Goal: Task Accomplishment & Management: Use online tool/utility

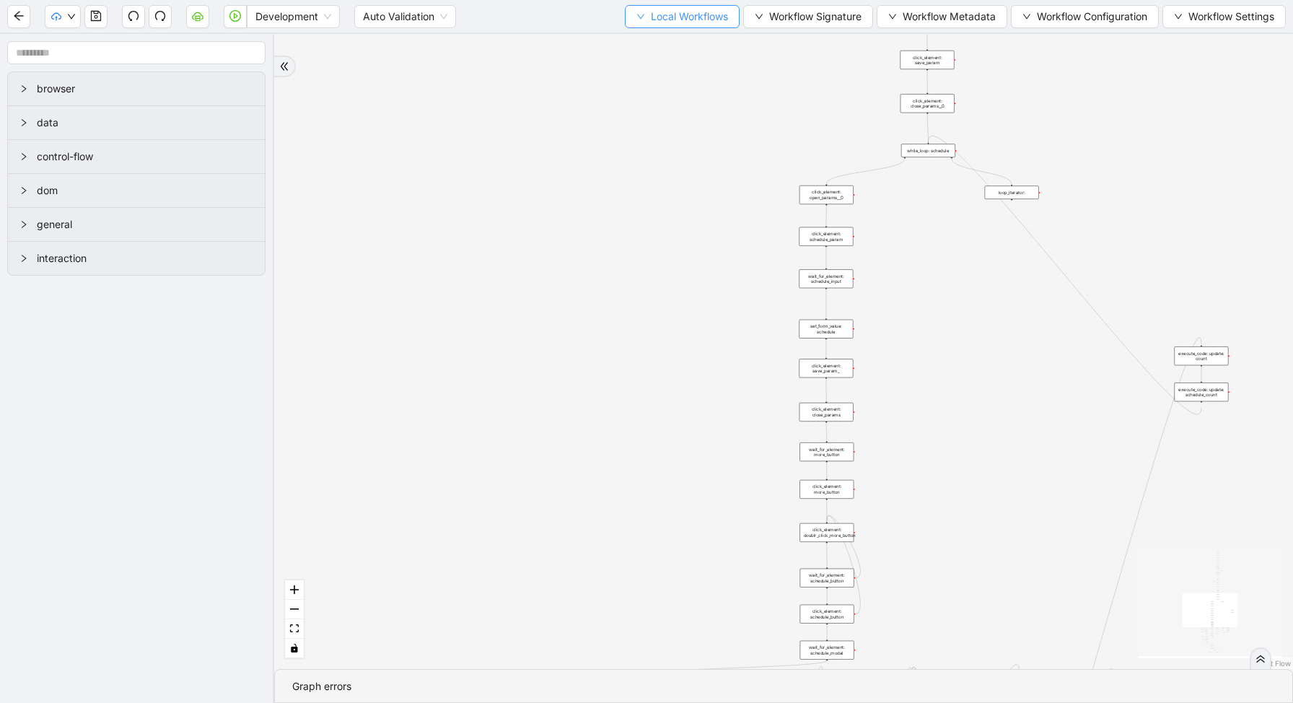
click at [680, 14] on span "Local Workflows" at bounding box center [689, 17] width 77 height 16
click at [674, 52] on span "Select" at bounding box center [676, 45] width 94 height 16
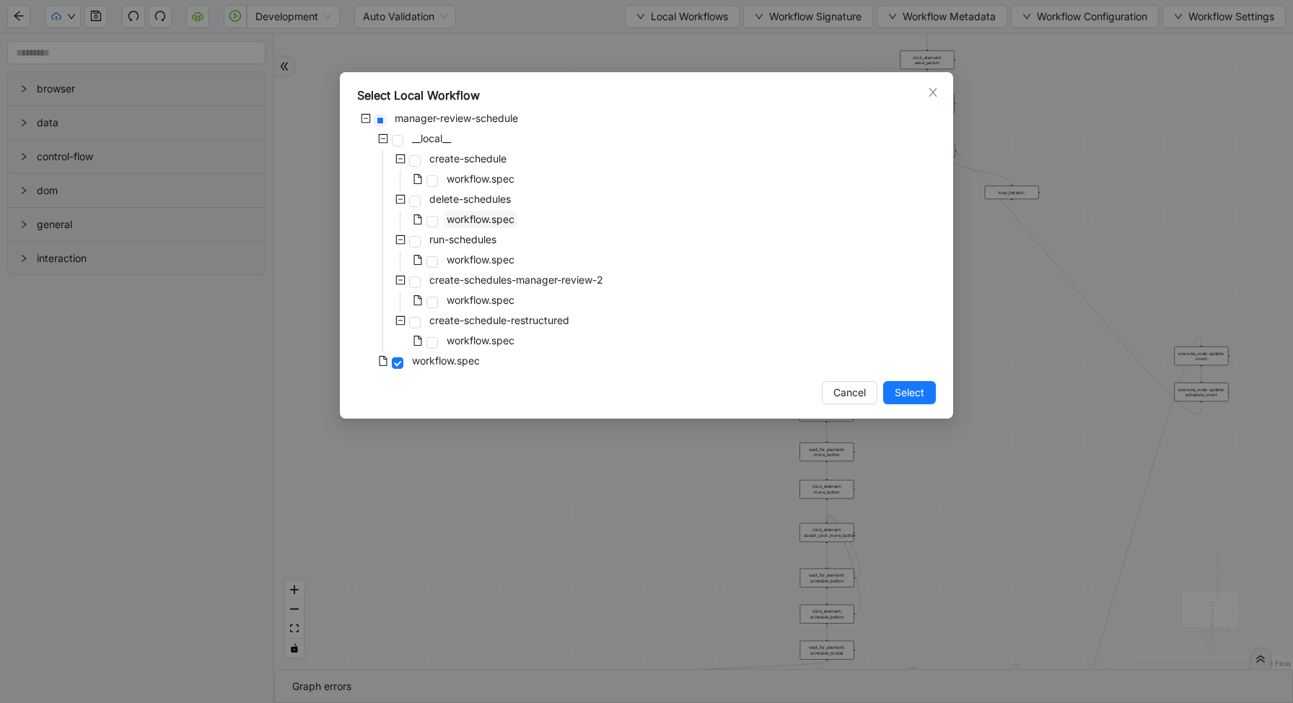
click at [448, 217] on span "workflow.spec" at bounding box center [481, 219] width 68 height 12
click at [902, 393] on span "Select" at bounding box center [910, 393] width 30 height 16
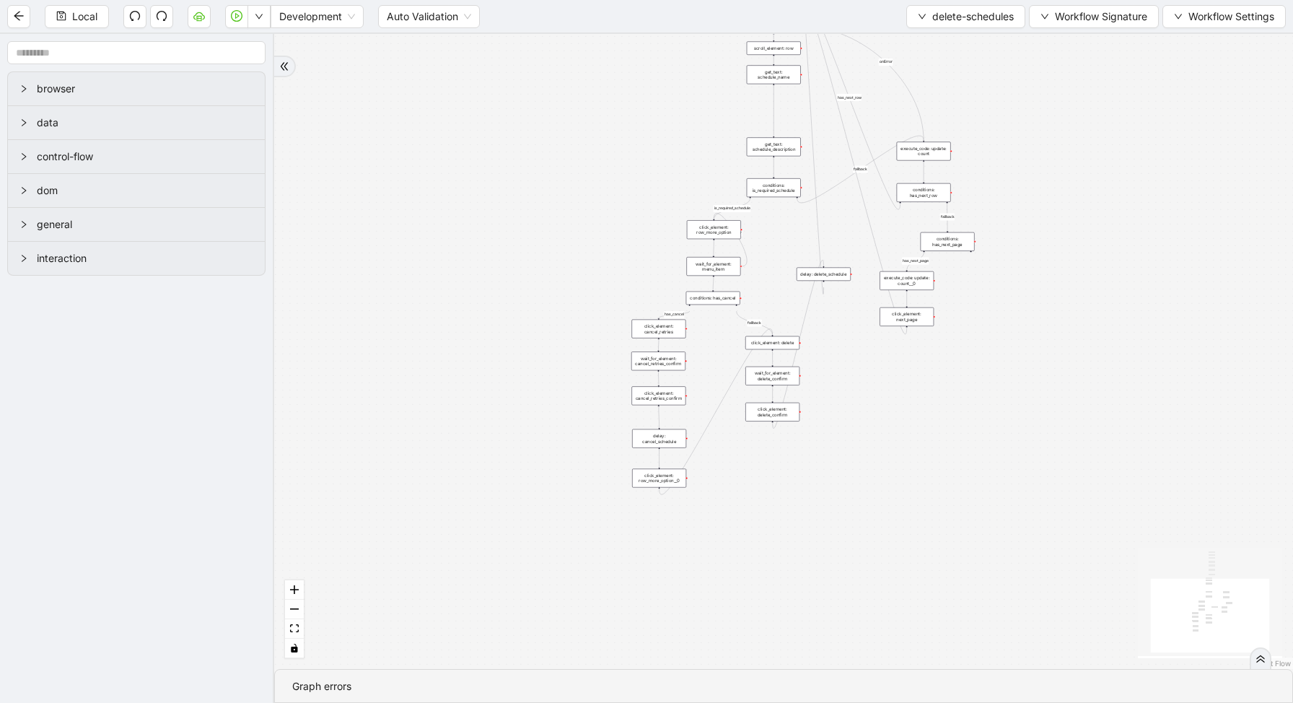
drag, startPoint x: 925, startPoint y: 210, endPoint x: 827, endPoint y: 626, distance: 427.8
click at [827, 626] on div "loopFrom has_cancel fallback is_required_schedule has_next_row fallback has_nex…" at bounding box center [783, 351] width 1019 height 635
click at [762, 196] on div "conditions: is_required_schedule" at bounding box center [774, 191] width 54 height 19
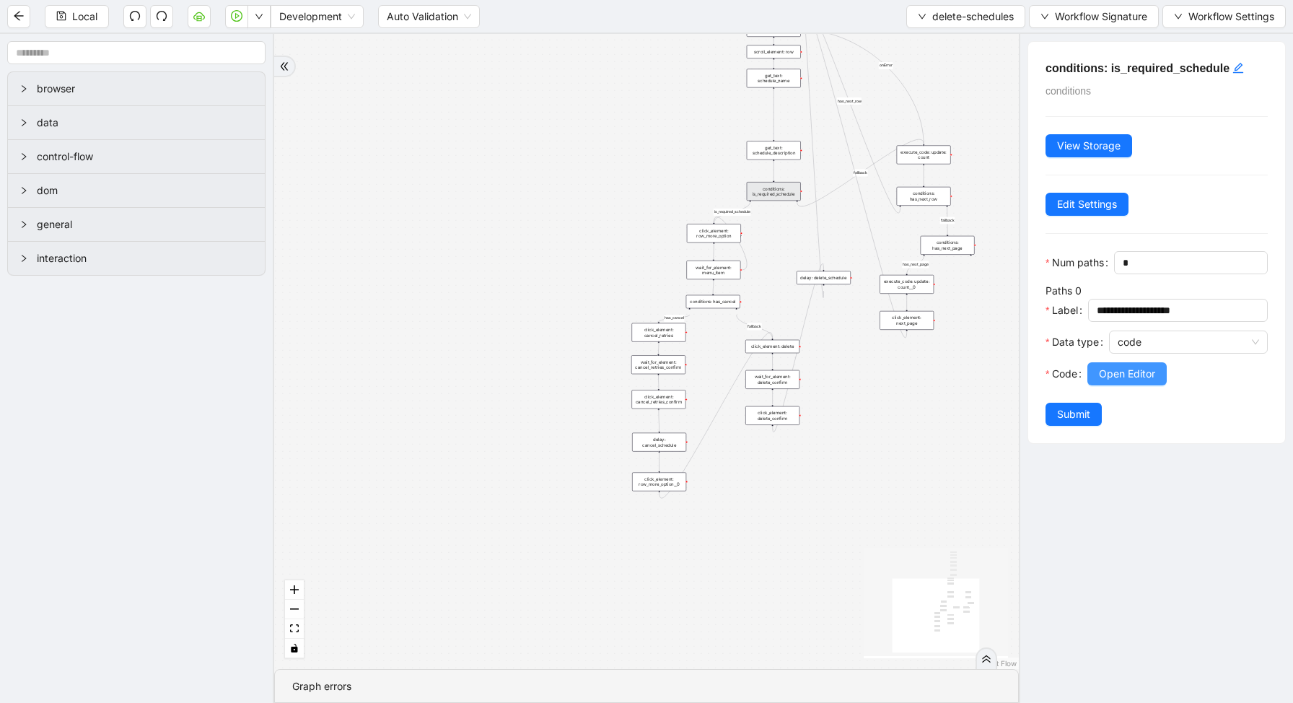
click at [1142, 384] on button "Open Editor" at bounding box center [1127, 373] width 79 height 23
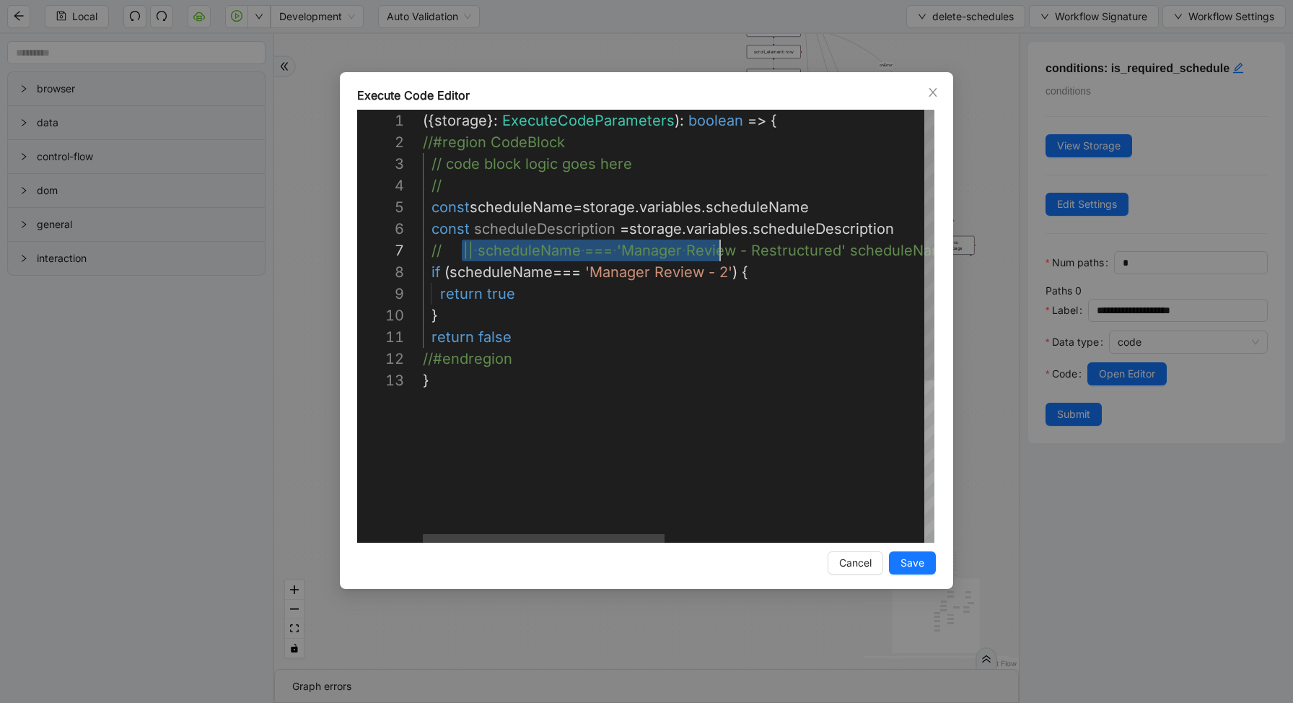
scroll to position [130, 309]
drag, startPoint x: 460, startPoint y: 249, endPoint x: 733, endPoint y: 252, distance: 272.8
click at [729, 271] on div "({ storage }: ExecuteCodeParameters ): boolean => { //#region CodeBlock // code…" at bounding box center [953, 456] width 1061 height 693
drag, startPoint x: 476, startPoint y: 251, endPoint x: 727, endPoint y: 248, distance: 251.2
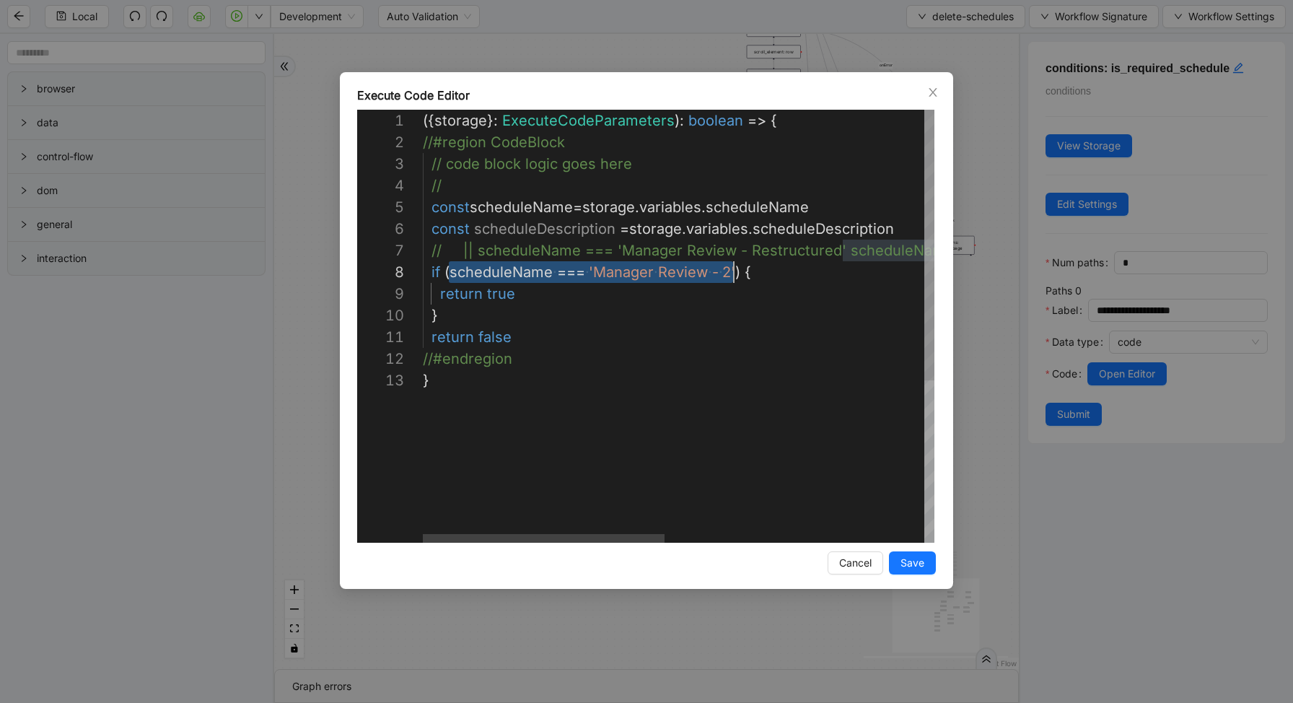
scroll to position [152, 311]
drag, startPoint x: 448, startPoint y: 273, endPoint x: 732, endPoint y: 276, distance: 283.7
paste textarea "Editor content;Press Alt+F1 for Accessibility Options."
click at [631, 306] on div "({ storage }: ExecuteCodeParameters ): boolean => { //#region CodeBlock // code…" at bounding box center [953, 456] width 1061 height 693
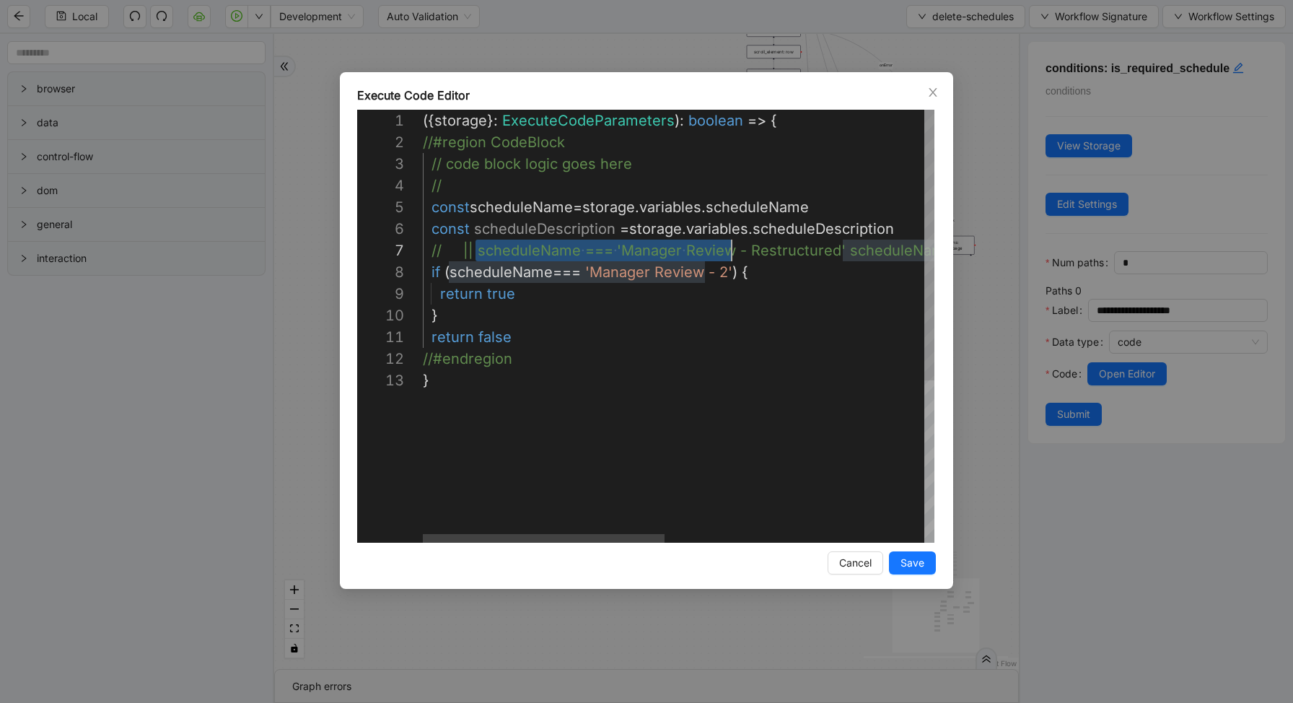
scroll to position [130, 309]
drag, startPoint x: 474, startPoint y: 253, endPoint x: 733, endPoint y: 258, distance: 258.4
click at [734, 271] on div "({ storage }: ExecuteCodeParameters ): boolean => { //#region CodeBlock // code…" at bounding box center [953, 456] width 1061 height 693
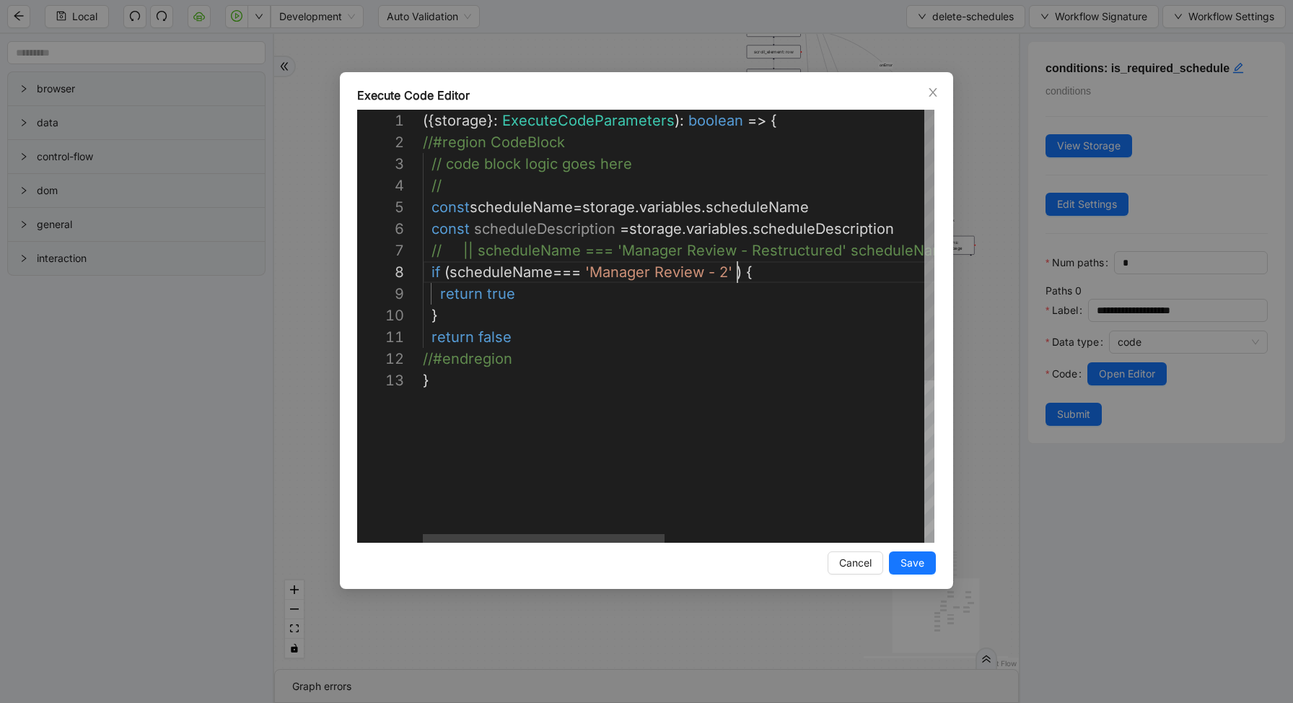
scroll to position [152, 315]
paste textarea "**********"
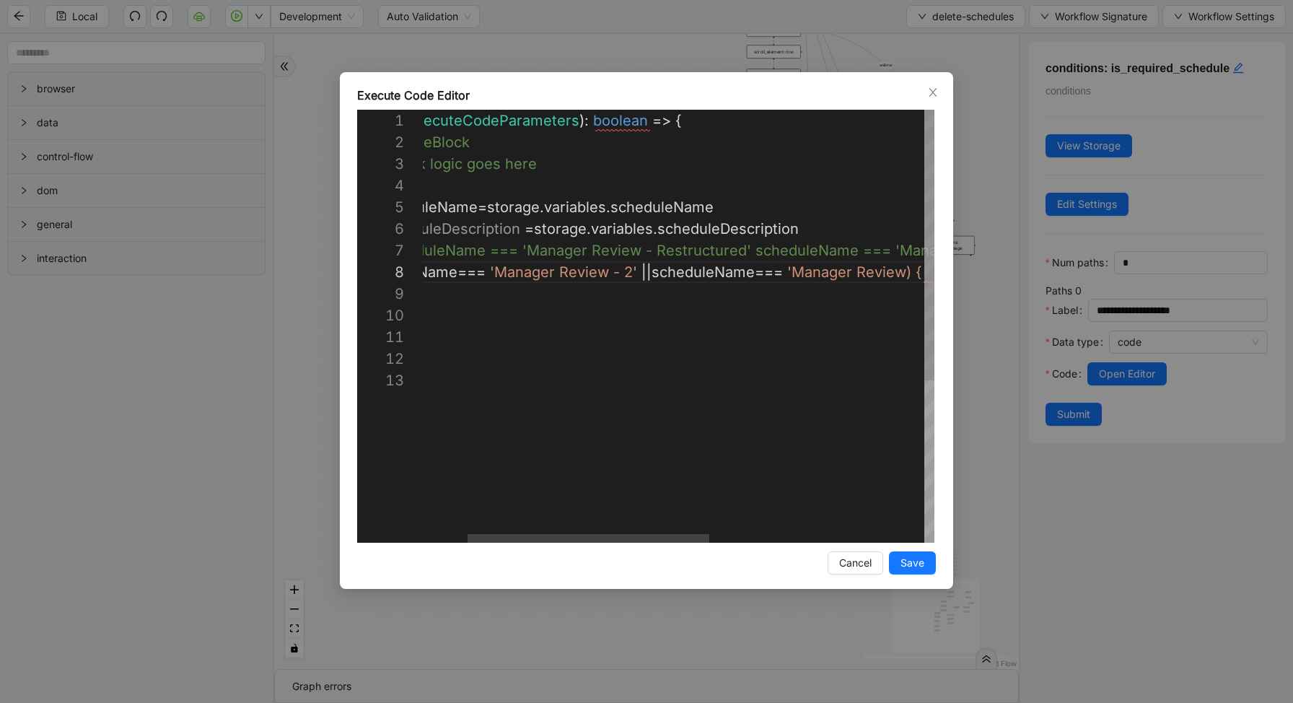
scroll to position [152, 590]
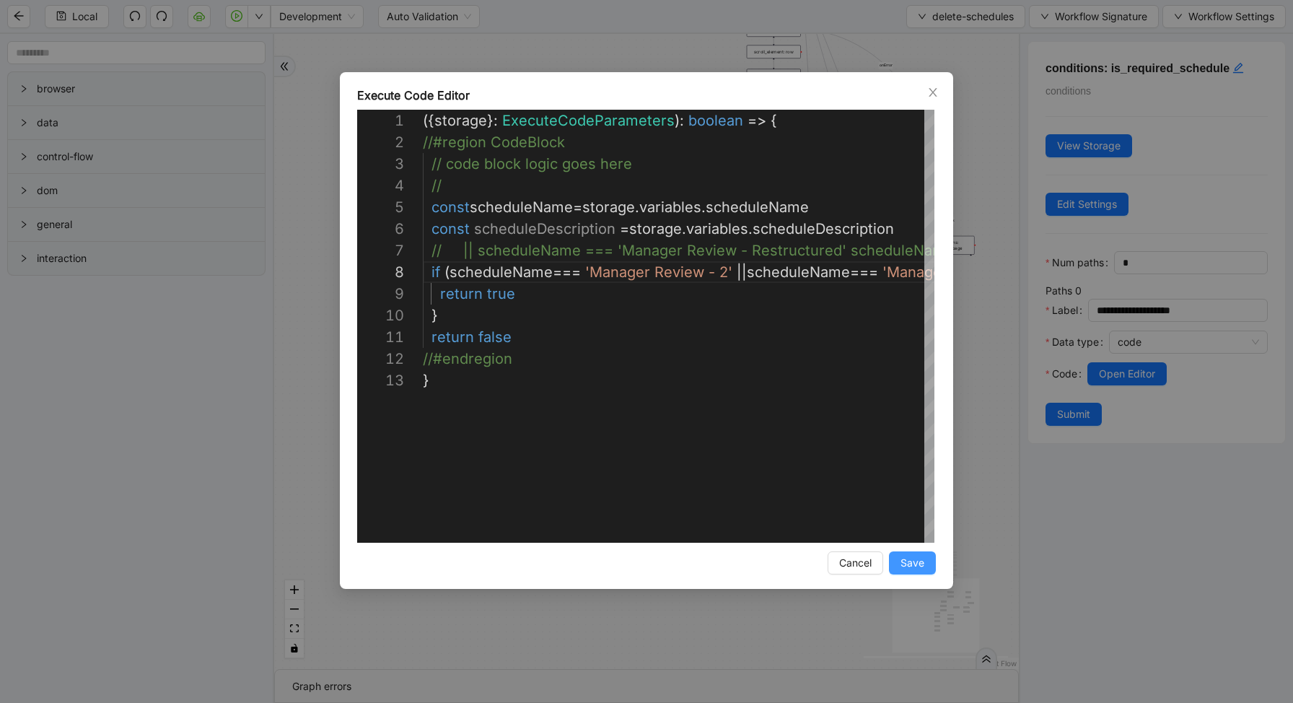
type textarea "**********"
click at [917, 565] on span "Save" at bounding box center [913, 563] width 24 height 16
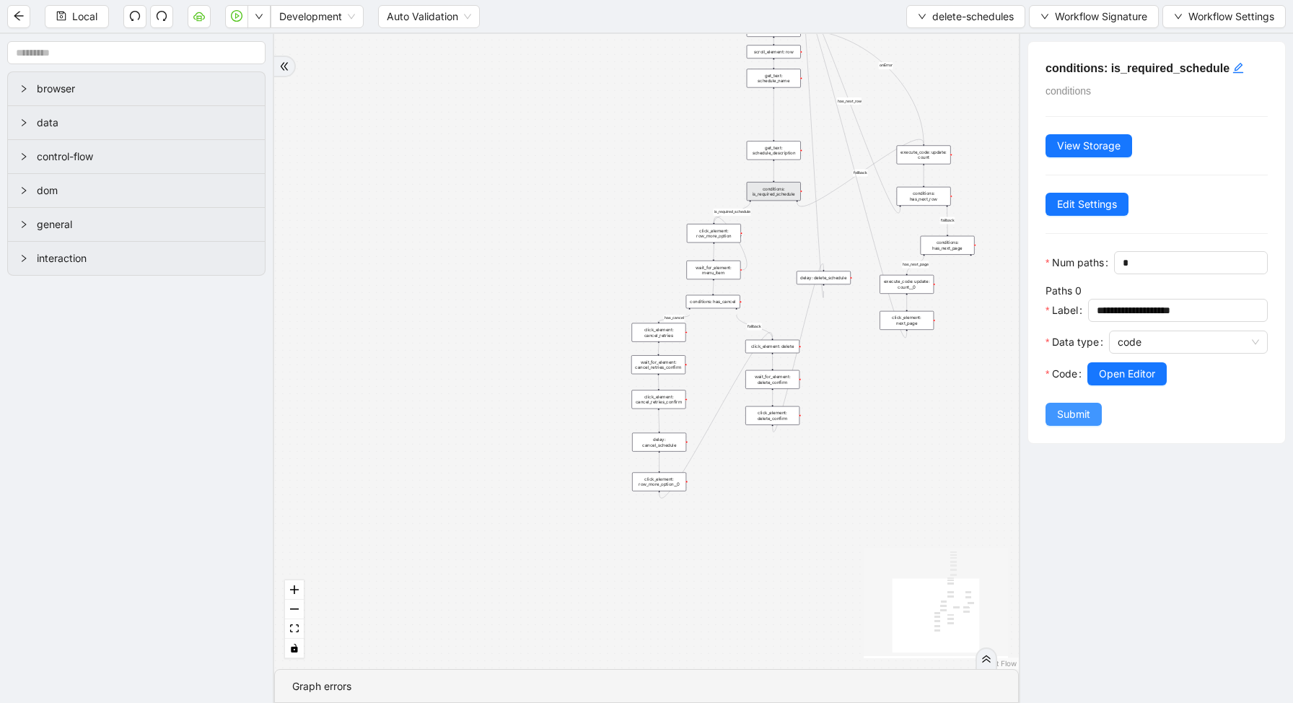
click at [1078, 408] on span "Submit" at bounding box center [1073, 414] width 33 height 16
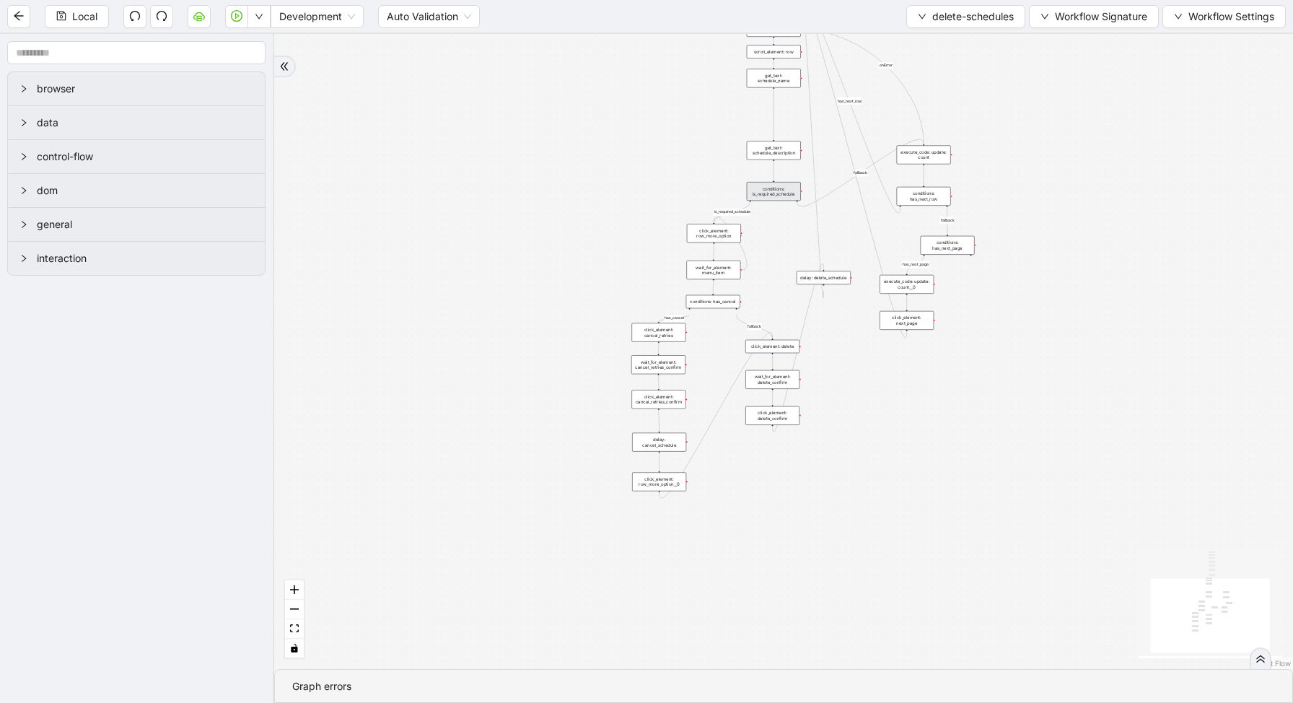
click at [766, 190] on div "conditions: is_required_schedule" at bounding box center [774, 191] width 54 height 19
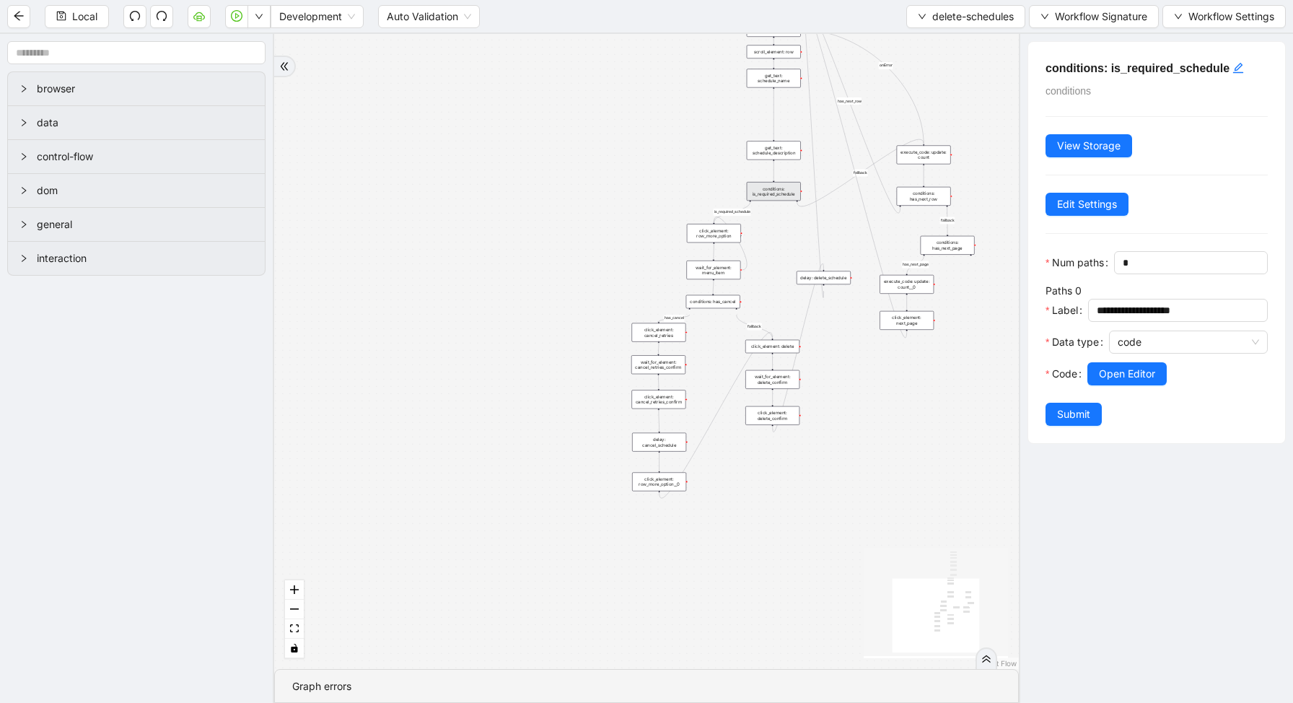
click at [1127, 359] on div at bounding box center [1188, 358] width 159 height 9
click at [1127, 372] on span "Open Editor" at bounding box center [1127, 374] width 56 height 16
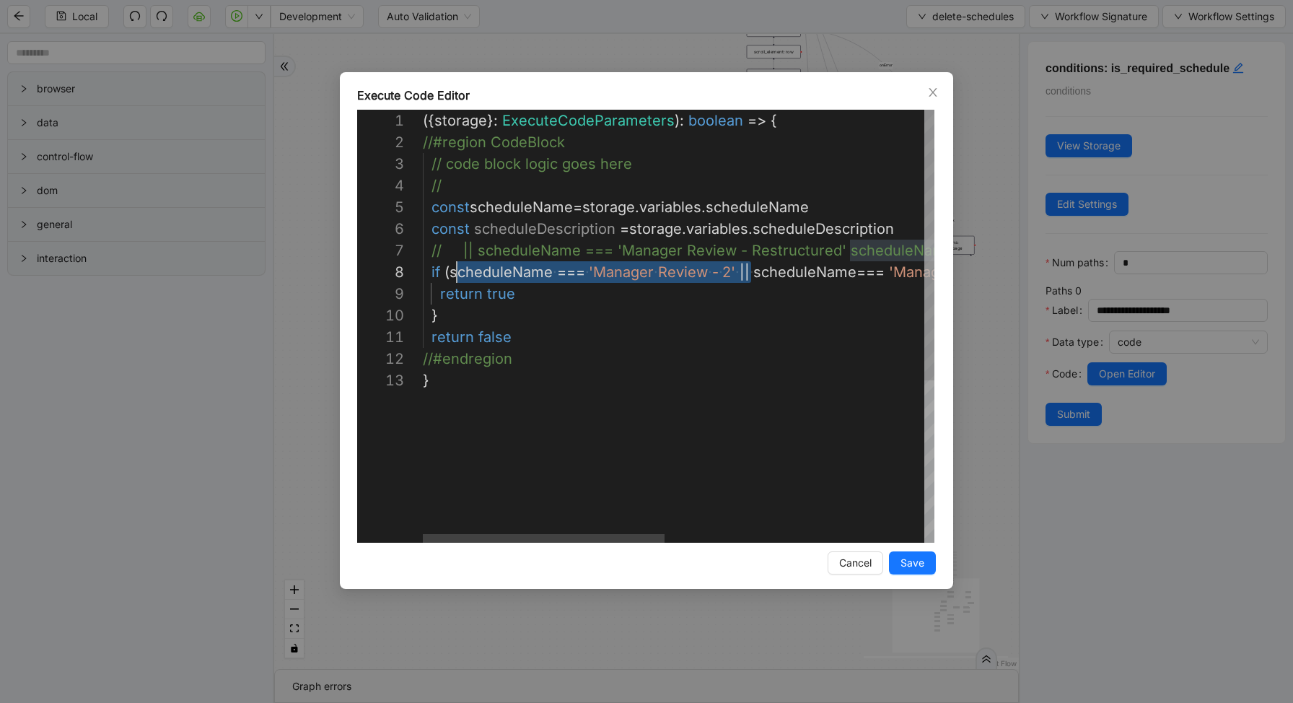
scroll to position [152, 26]
drag, startPoint x: 753, startPoint y: 272, endPoint x: 449, endPoint y: 278, distance: 303.9
type textarea "**********"
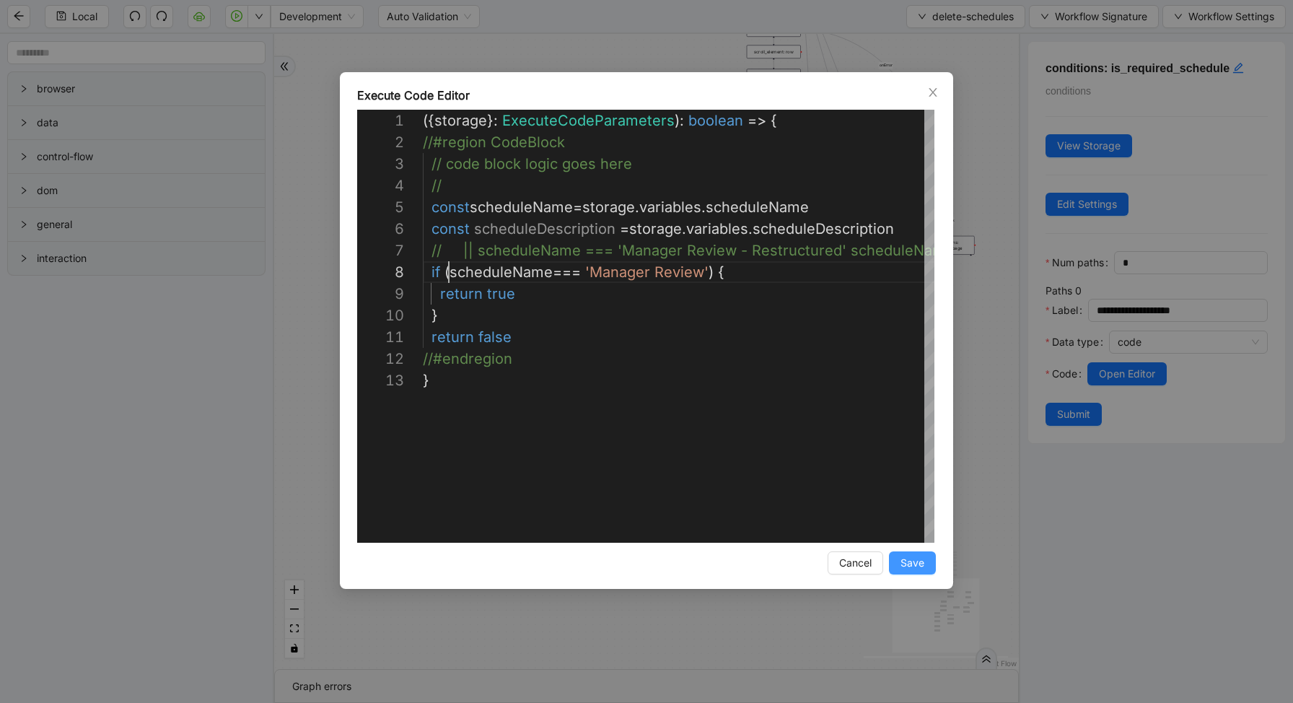
click at [919, 567] on span "Save" at bounding box center [913, 563] width 24 height 16
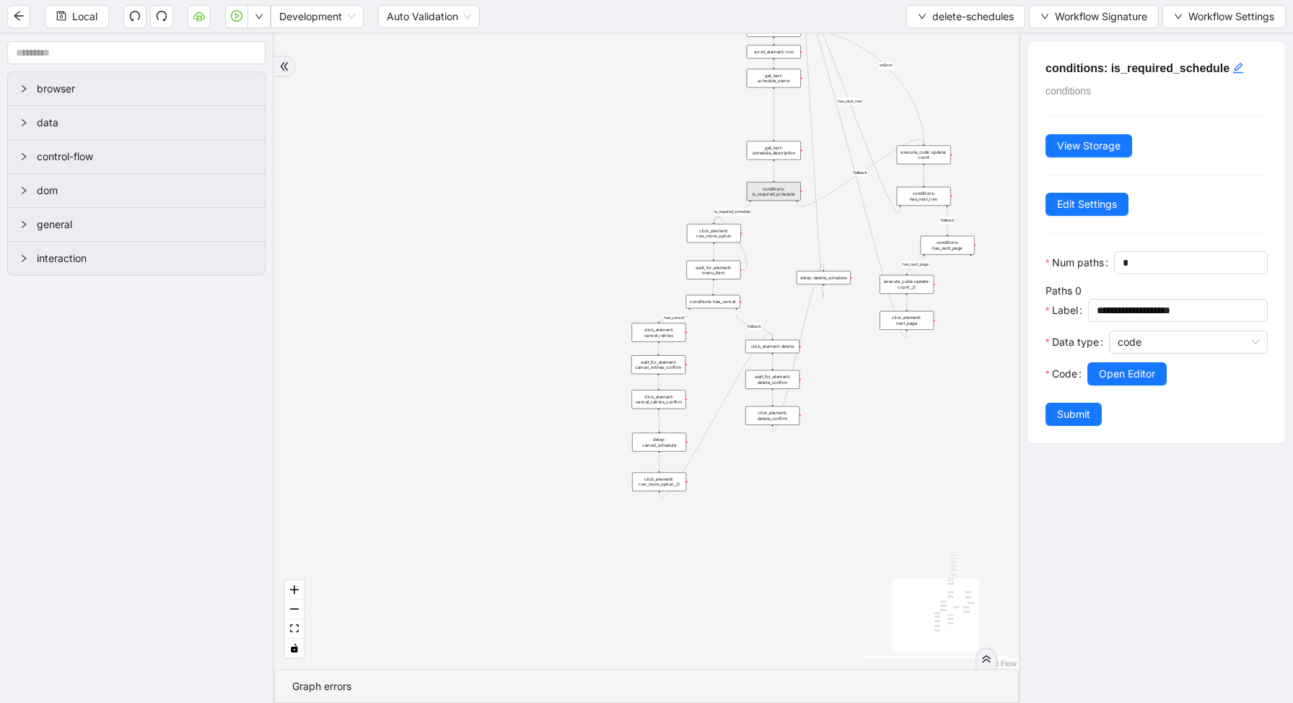
click at [1080, 399] on div "Code" at bounding box center [1067, 382] width 42 height 40
click at [1080, 413] on span "Submit" at bounding box center [1073, 414] width 33 height 16
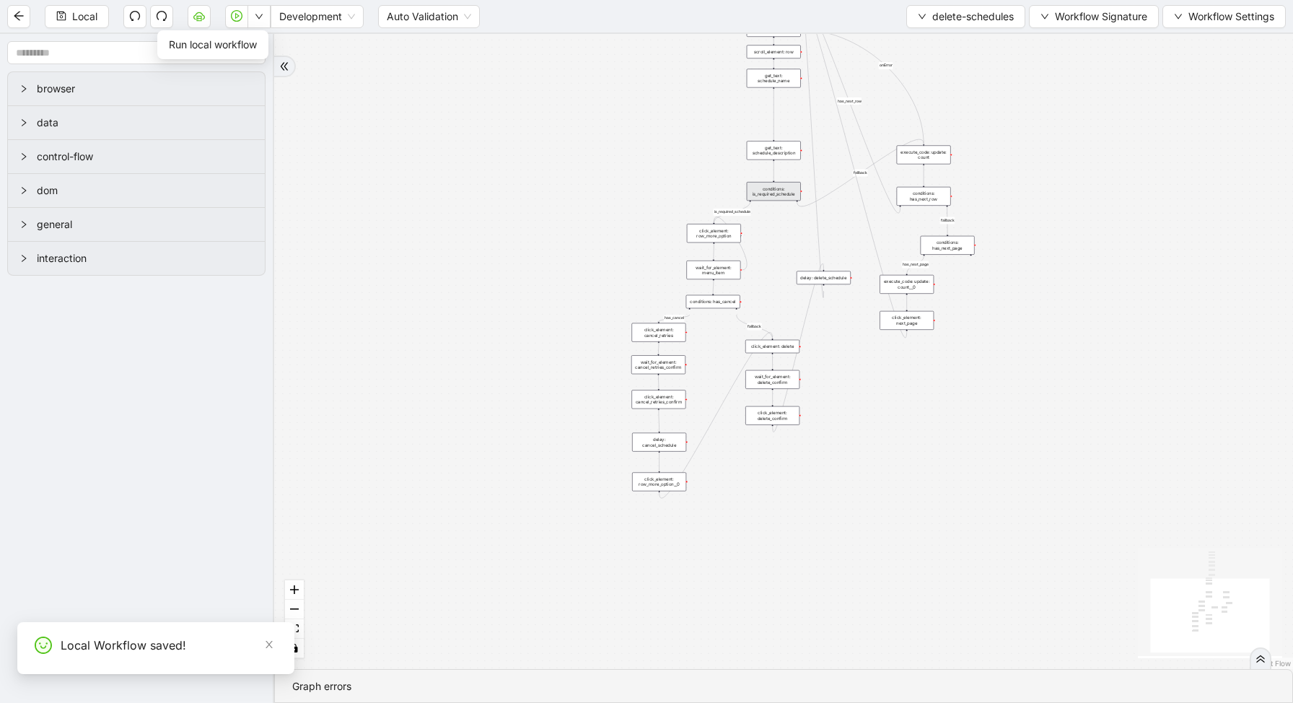
click at [255, 17] on icon "down" at bounding box center [259, 16] width 9 height 9
click at [257, 45] on span "Run local workflow" at bounding box center [213, 45] width 88 height 16
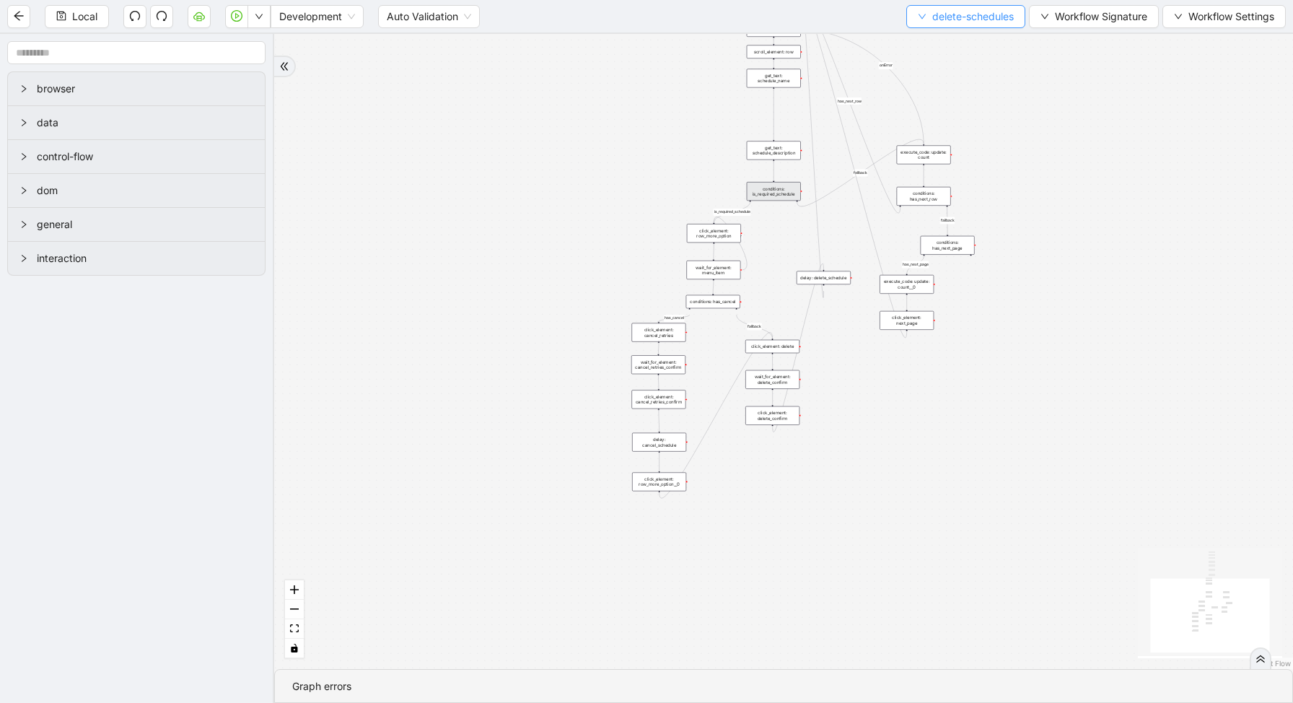
click at [936, 23] on span "delete-schedules" at bounding box center [973, 17] width 82 height 16
click at [955, 1] on div "Local Development Auto Validation delete-schedules Workflow Signature Workflow …" at bounding box center [646, 16] width 1293 height 32
click at [954, 12] on span "delete-schedules" at bounding box center [973, 17] width 82 height 16
click at [932, 21] on span "delete-schedules" at bounding box center [973, 17] width 82 height 16
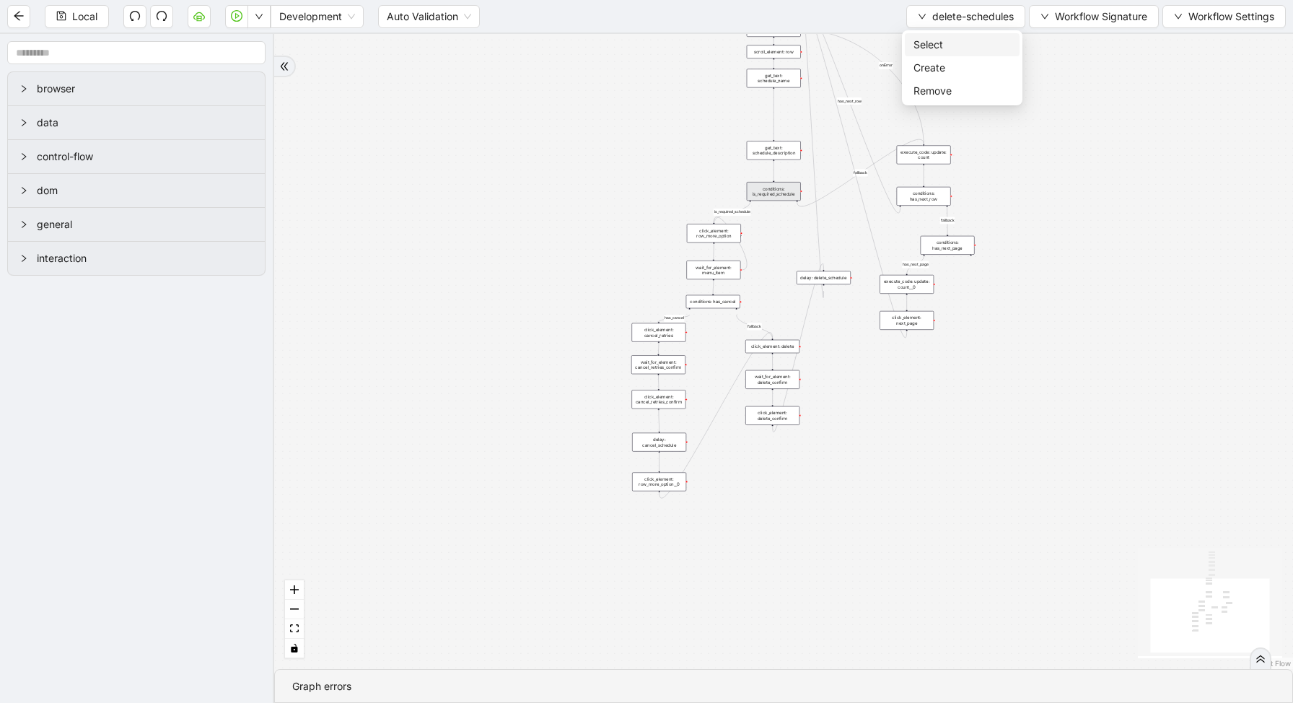
click at [931, 40] on span "Select" at bounding box center [962, 45] width 97 height 16
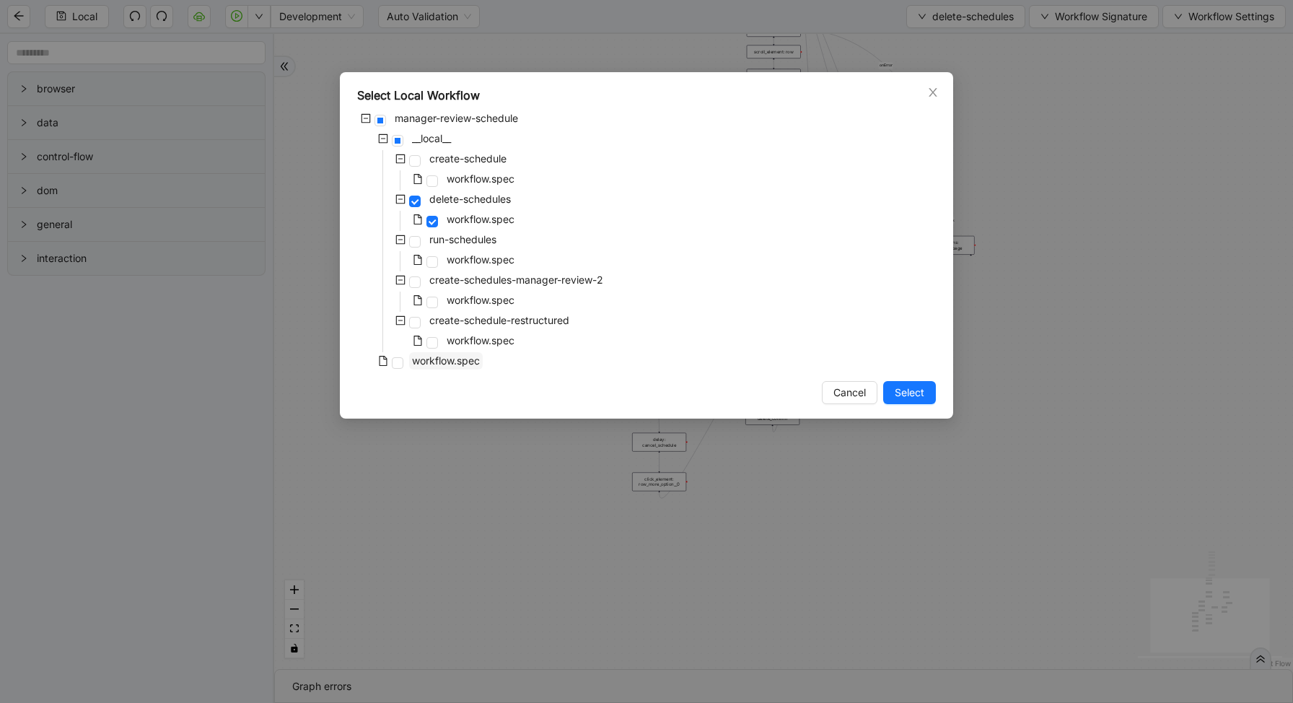
click at [437, 358] on span "workflow.spec" at bounding box center [446, 360] width 68 height 12
drag, startPoint x: 911, startPoint y: 396, endPoint x: 913, endPoint y: 413, distance: 16.7
click at [911, 396] on span "Select" at bounding box center [910, 393] width 30 height 16
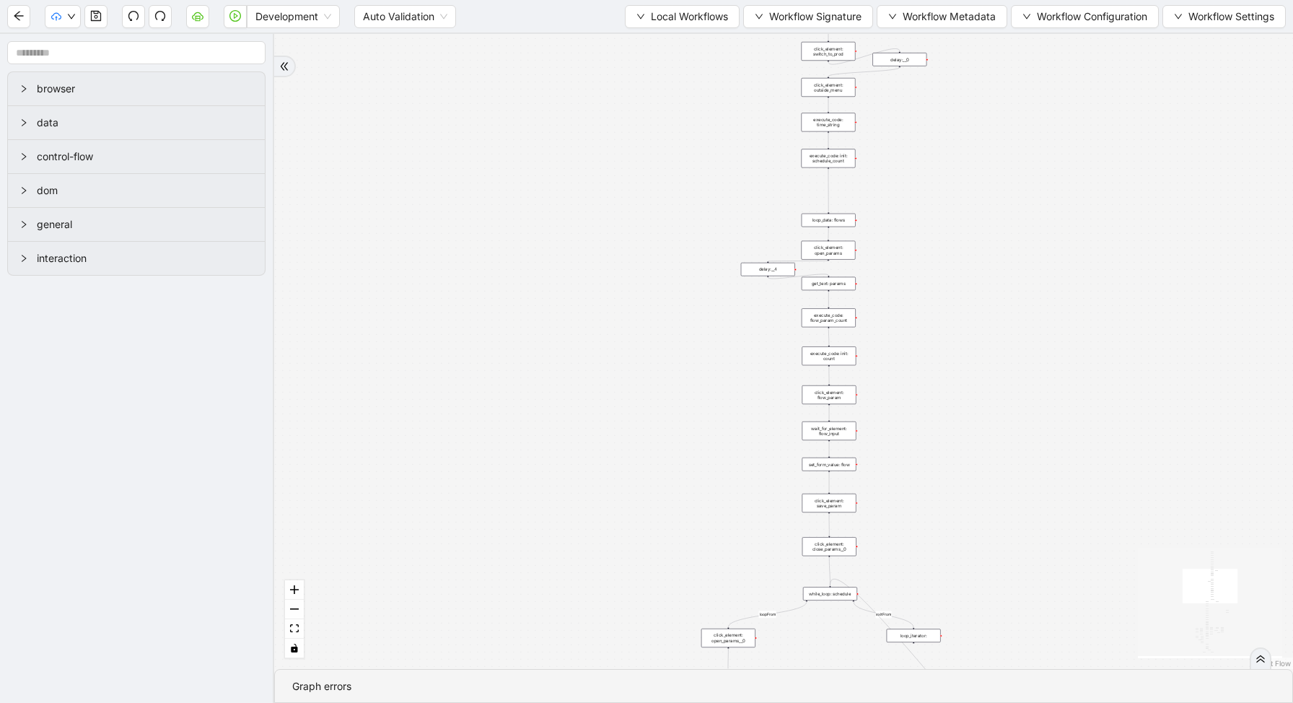
drag, startPoint x: 892, startPoint y: 86, endPoint x: 892, endPoint y: 120, distance: 33.9
click at [892, 116] on div "exitFrom loopFrom fallback enable_retry has_error fallback fallback is_selected…" at bounding box center [783, 351] width 1019 height 635
click at [831, 125] on div "execute_code: time_string" at bounding box center [828, 124] width 54 height 19
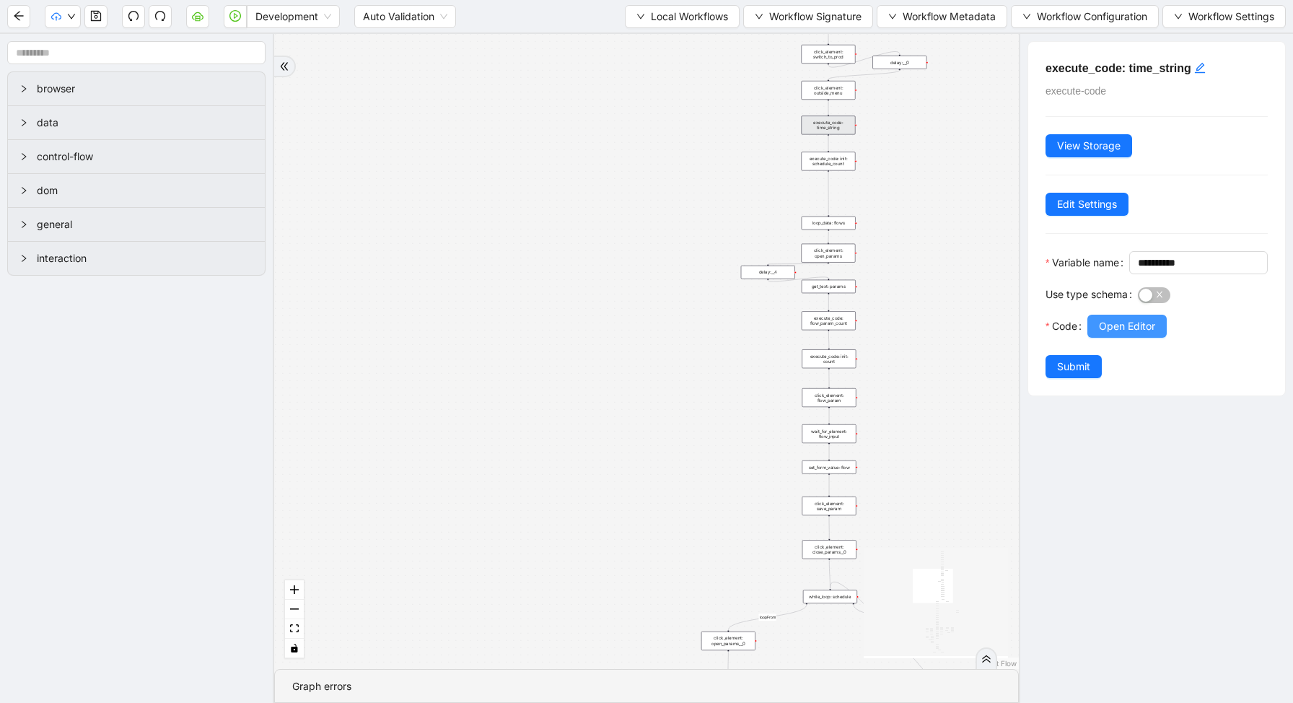
click at [1119, 334] on span "Open Editor" at bounding box center [1127, 326] width 56 height 16
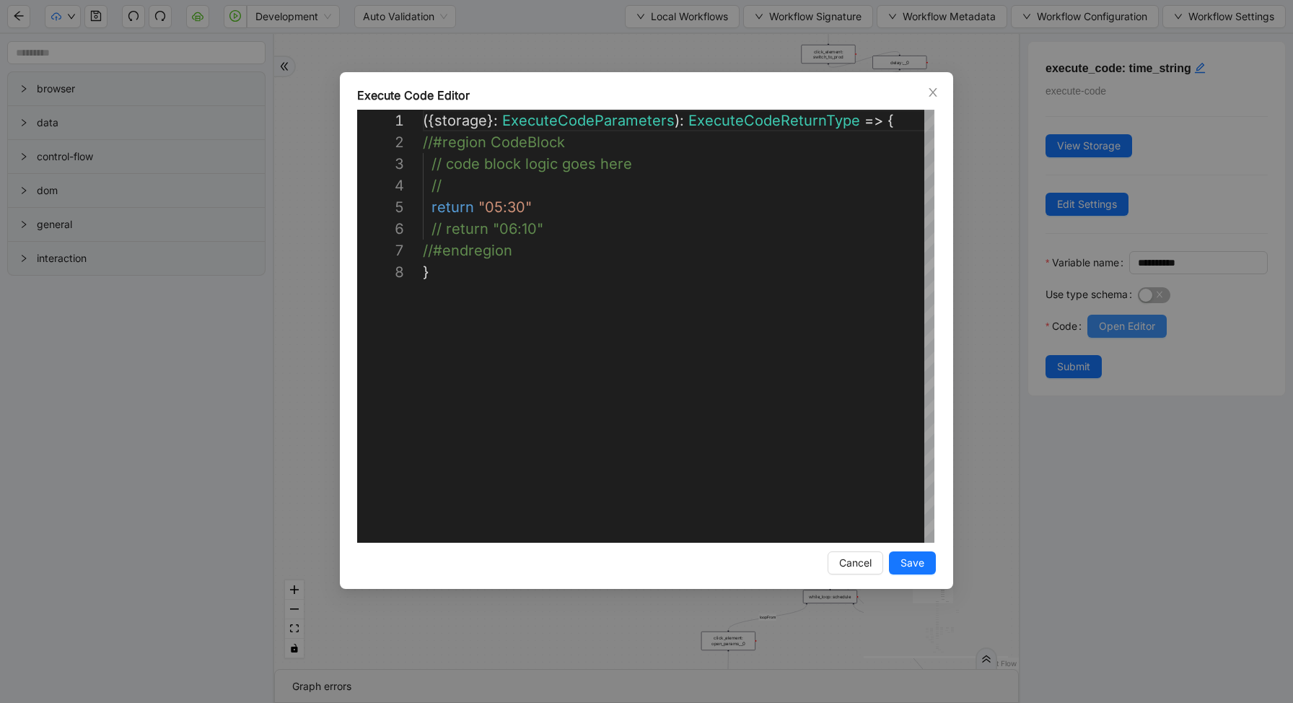
scroll to position [152, 0]
click at [976, 236] on div "**********" at bounding box center [646, 351] width 1293 height 703
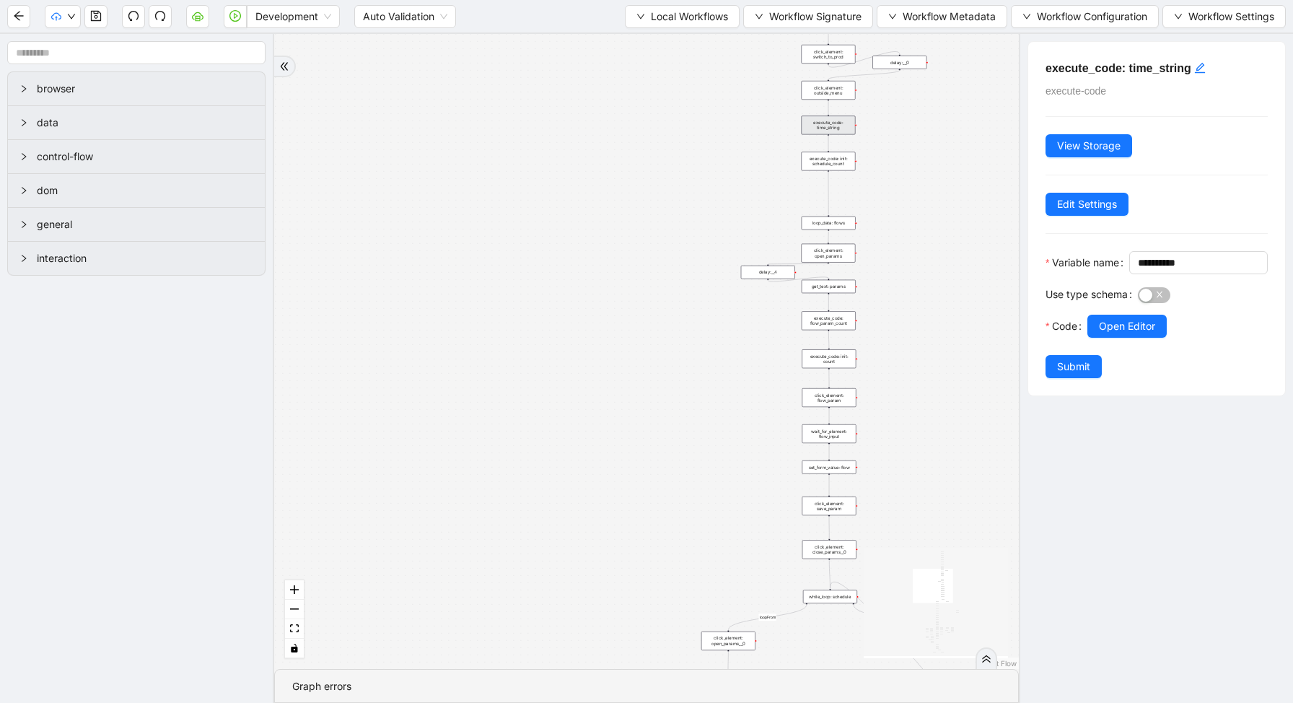
click at [833, 219] on div "loop_data: flows" at bounding box center [829, 224] width 54 height 14
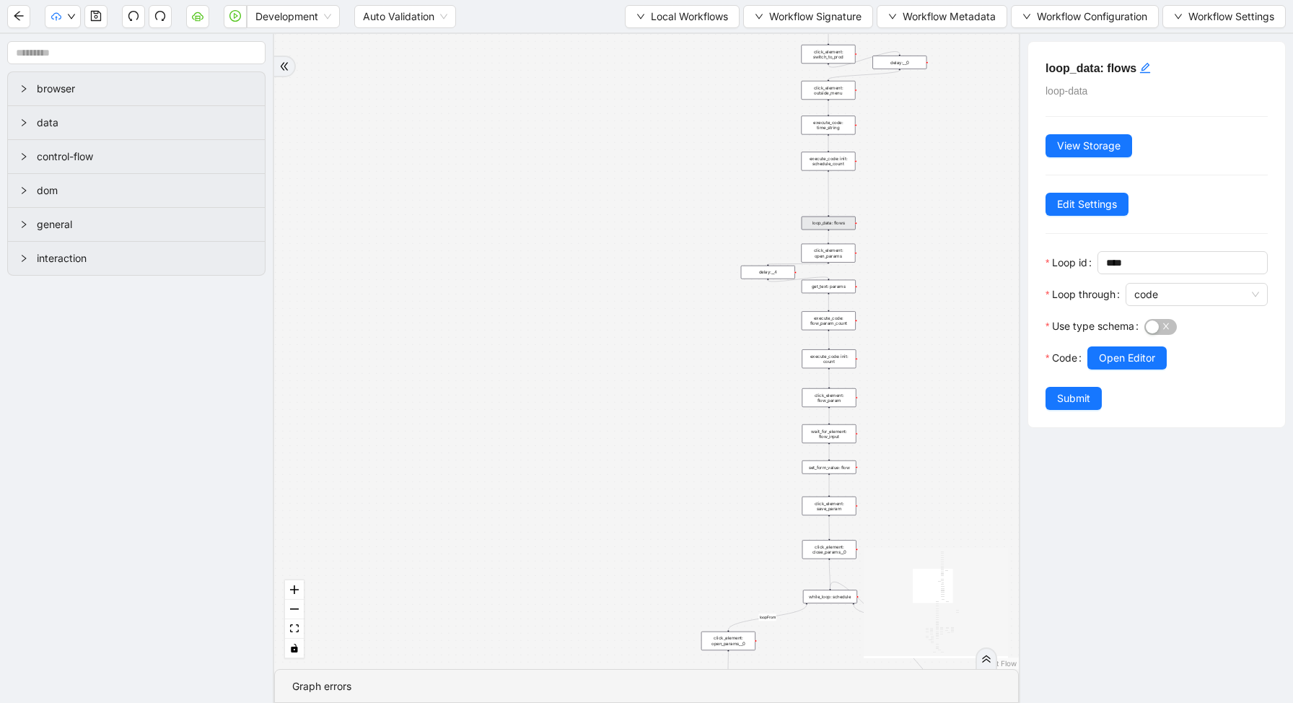
click at [1104, 372] on div at bounding box center [1178, 378] width 180 height 17
click at [1104, 357] on span "Open Editor" at bounding box center [1127, 358] width 56 height 16
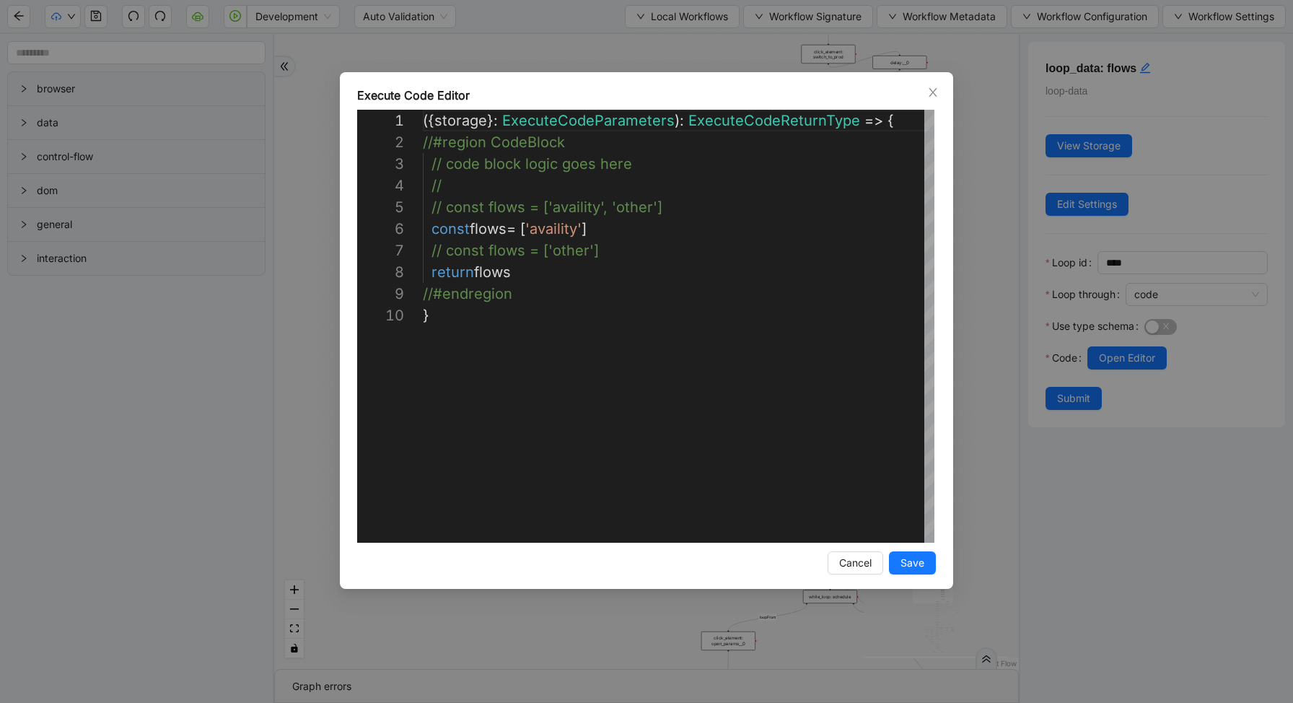
scroll to position [195, 0]
click at [699, 216] on div "( { storage } : ExecuteCodeParameters ): ExecuteCodeReturnType => { //#region C…" at bounding box center [680, 424] width 514 height 628
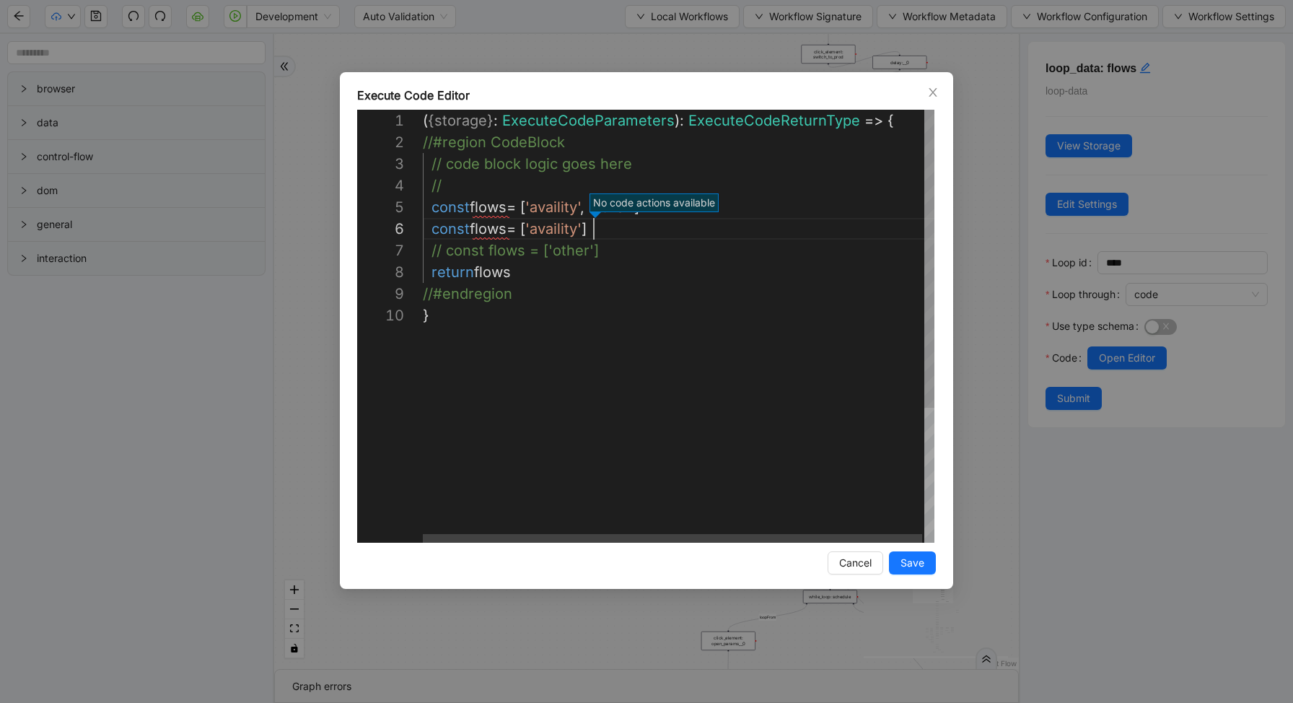
type textarea "**********"
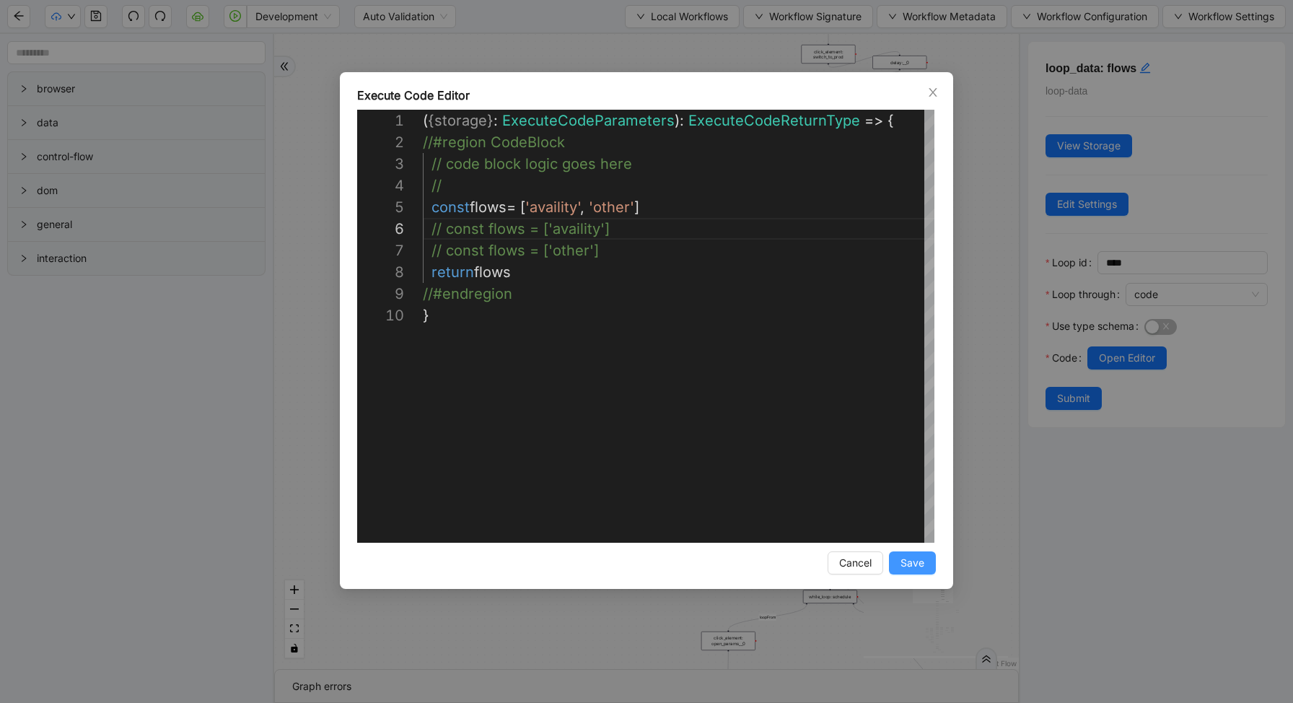
click at [918, 562] on span "Save" at bounding box center [913, 563] width 24 height 16
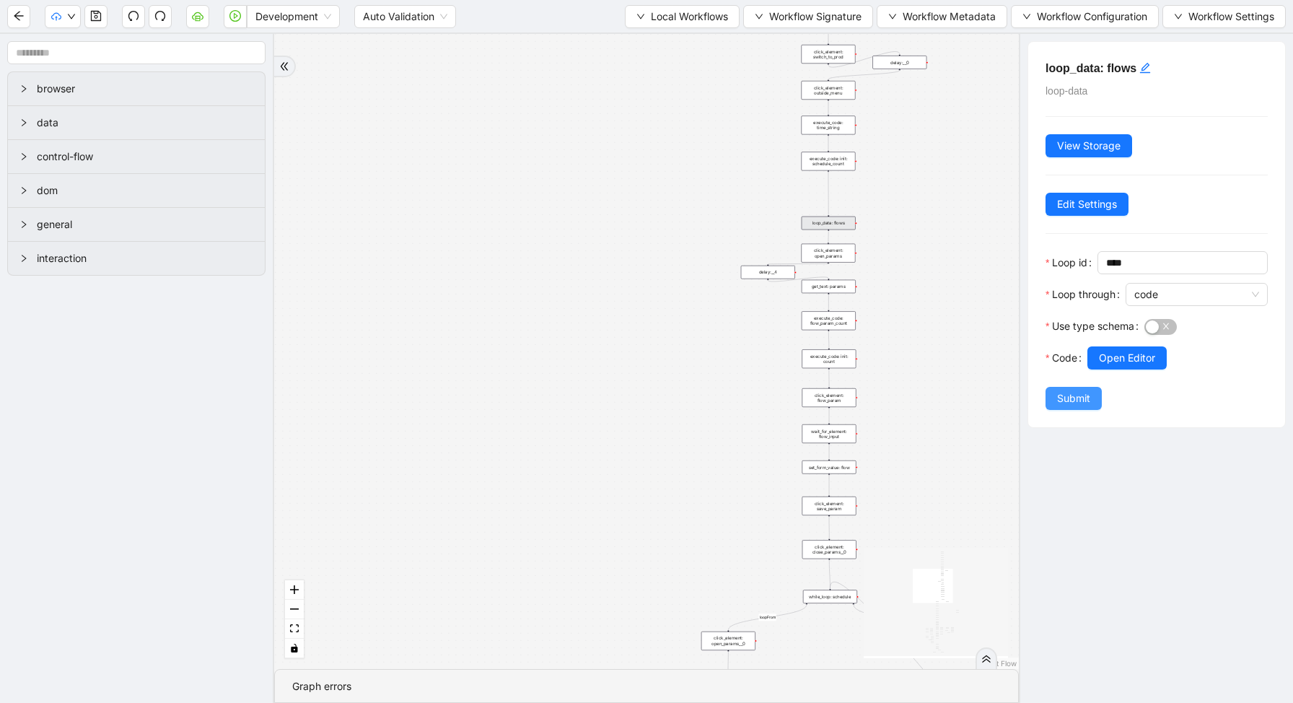
click at [1098, 403] on button "Submit" at bounding box center [1074, 398] width 56 height 23
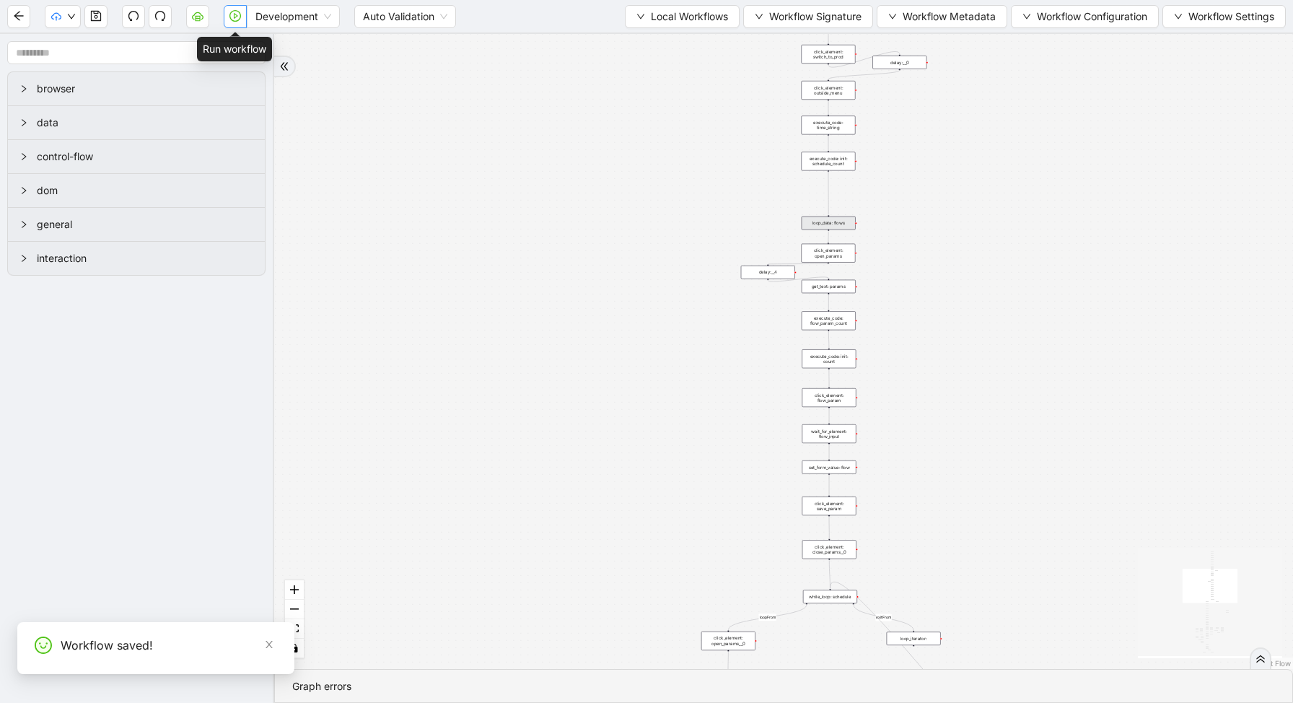
click at [242, 19] on button "button" at bounding box center [235, 16] width 23 height 23
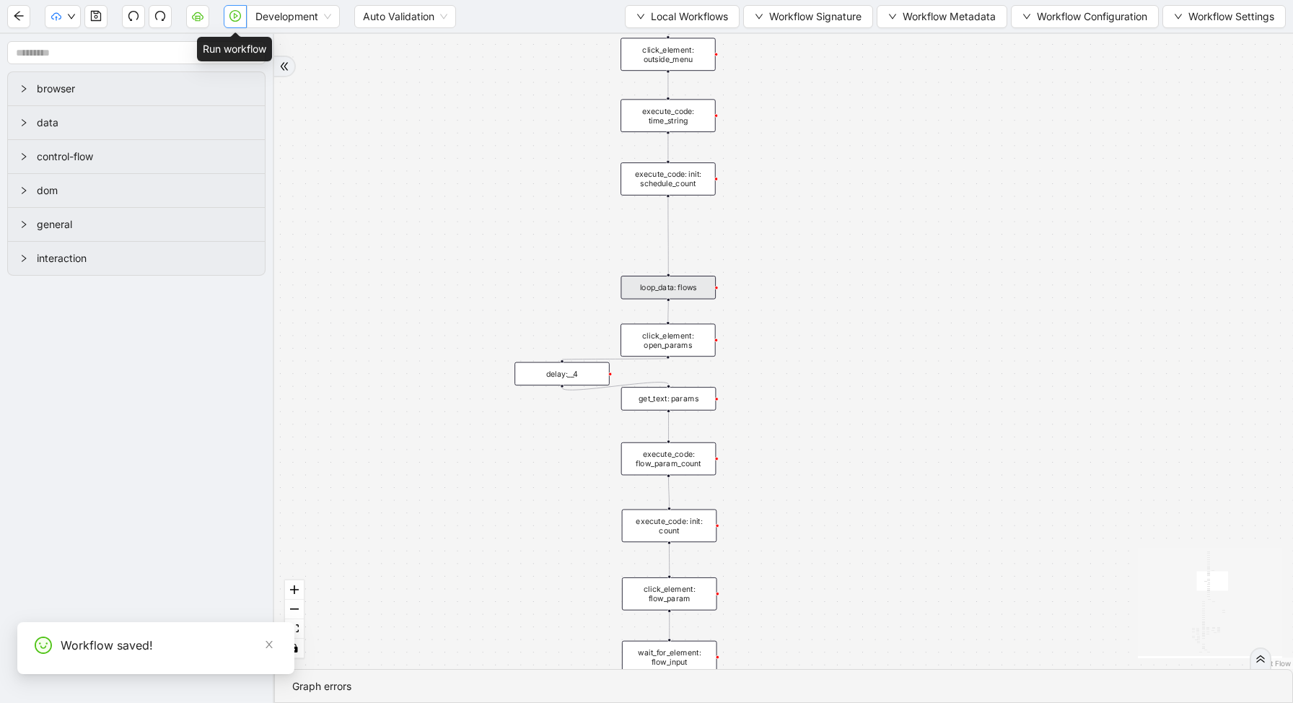
click at [237, 22] on button "button" at bounding box center [235, 16] width 23 height 23
